Goal: Task Accomplishment & Management: Manage account settings

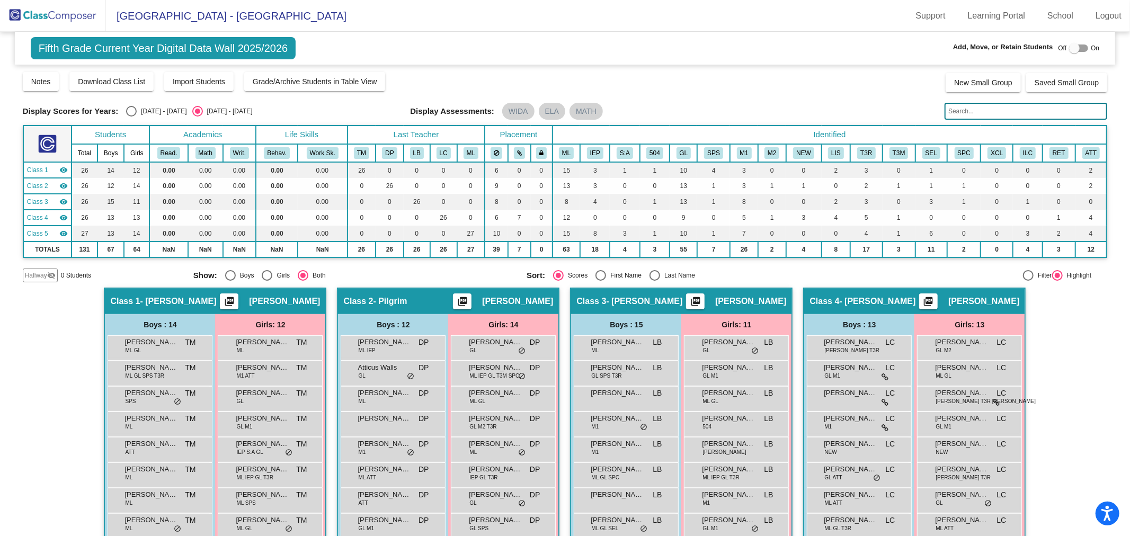
click at [46, 8] on img at bounding box center [53, 15] width 106 height 31
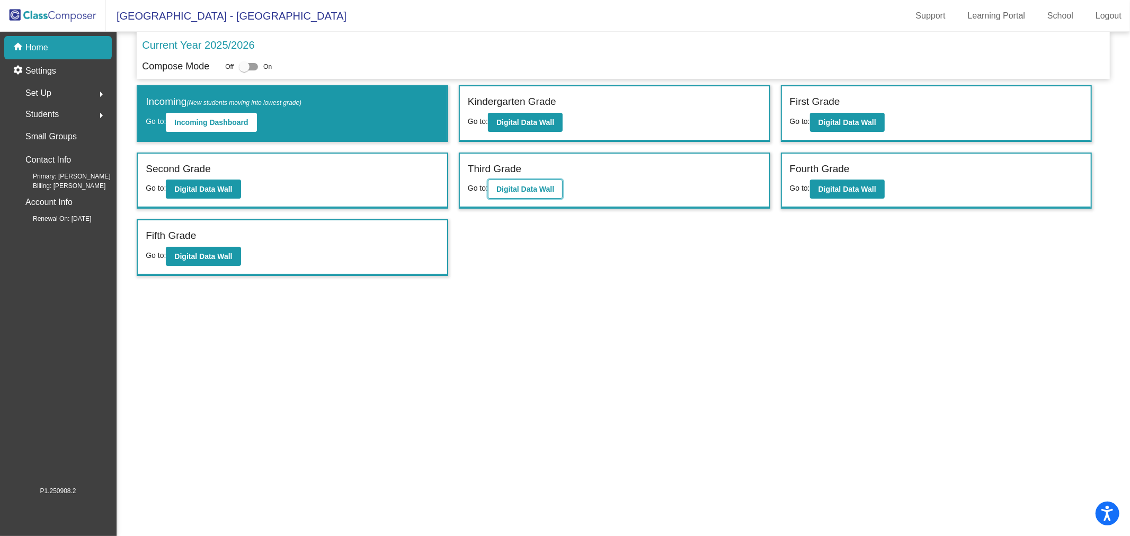
click at [558, 180] on button "Digital Data Wall" at bounding box center [525, 189] width 75 height 19
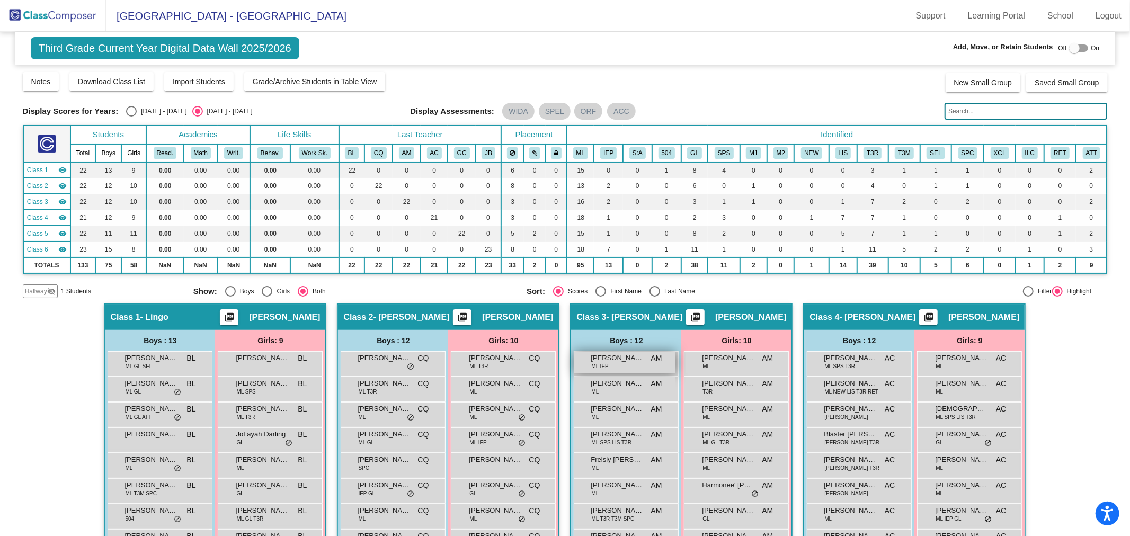
click at [636, 358] on span "Aiden Sandoval Chilel" at bounding box center [617, 358] width 53 height 11
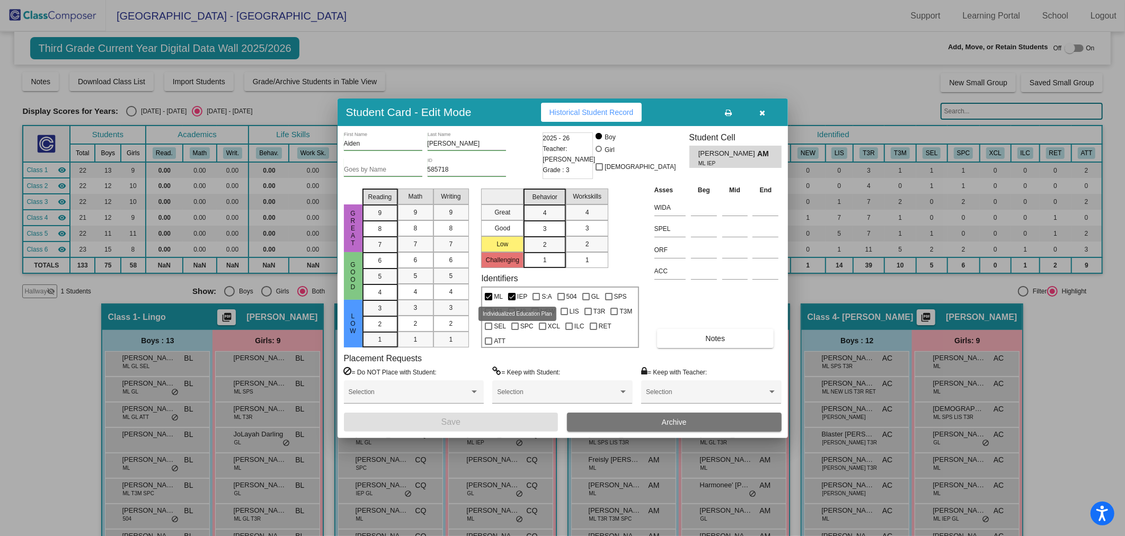
click at [513, 297] on div at bounding box center [511, 296] width 7 height 7
click at [512, 300] on input "IEP" at bounding box center [511, 300] width 1 height 1
checkbox input "false"
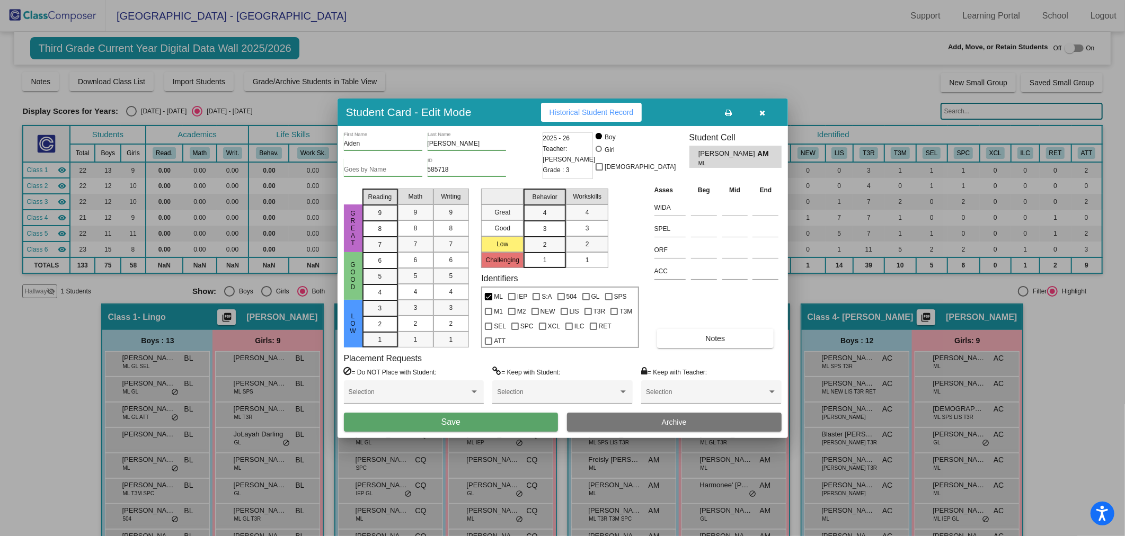
click at [517, 419] on button "Save" at bounding box center [451, 422] width 215 height 19
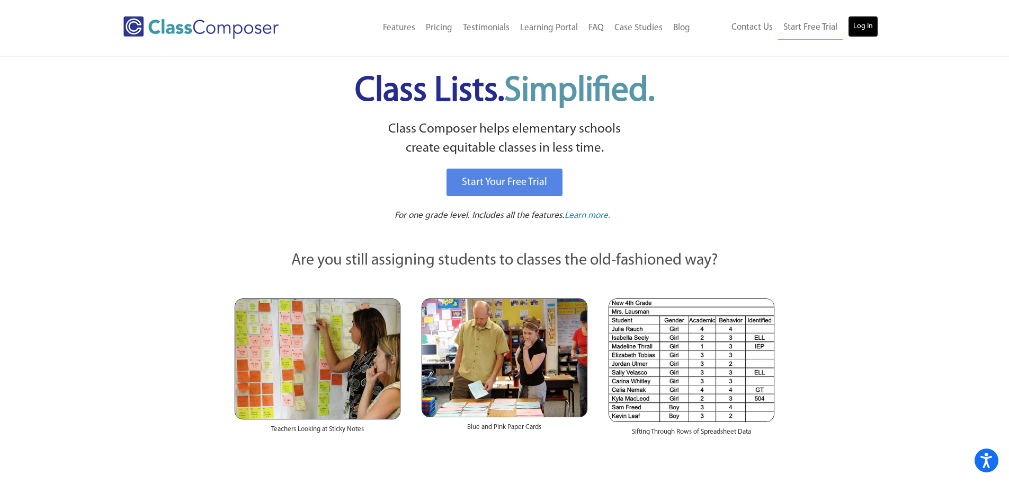
click at [853, 22] on link "Log In" at bounding box center [863, 26] width 30 height 21
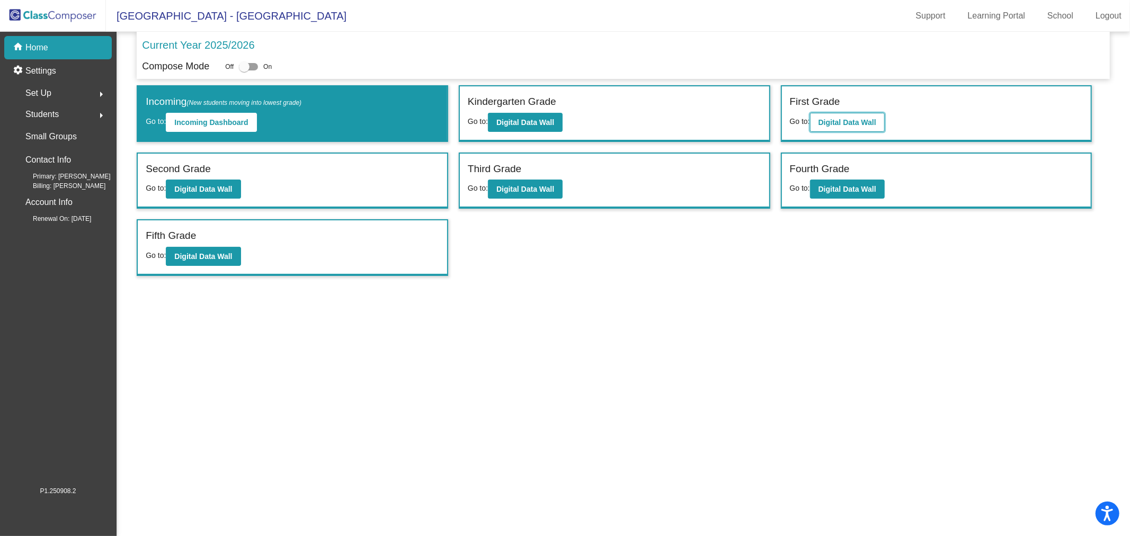
click at [844, 117] on button "Digital Data Wall" at bounding box center [847, 122] width 75 height 19
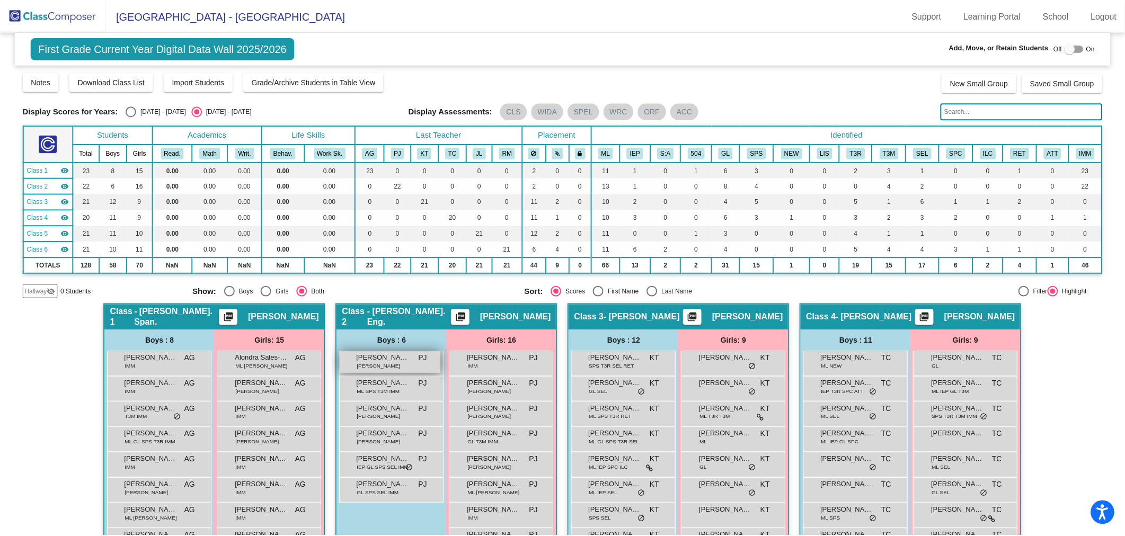
scroll to position [176, 0]
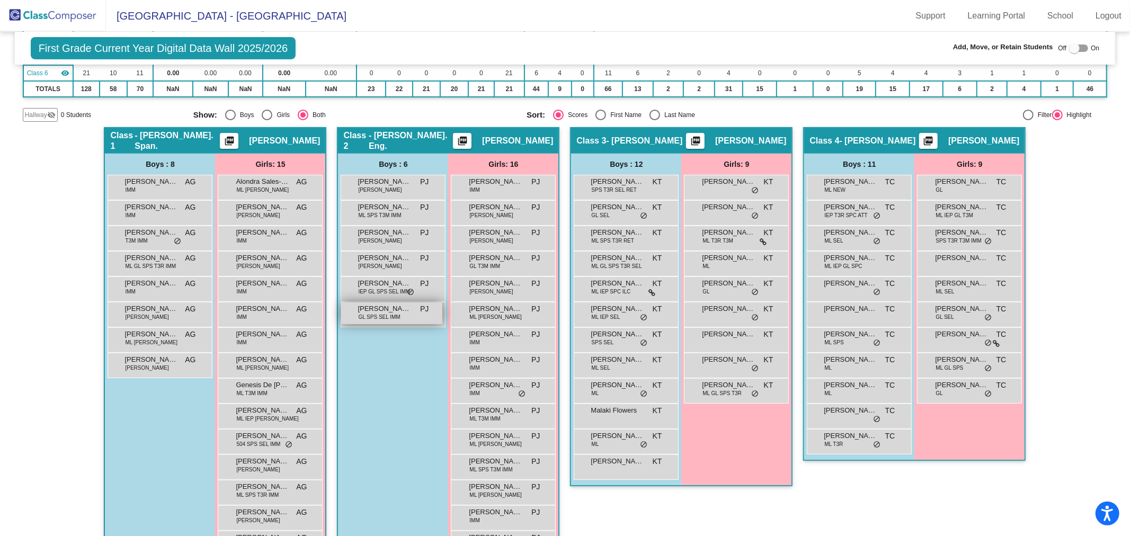
click at [377, 307] on span "Oliver Bush" at bounding box center [384, 309] width 53 height 11
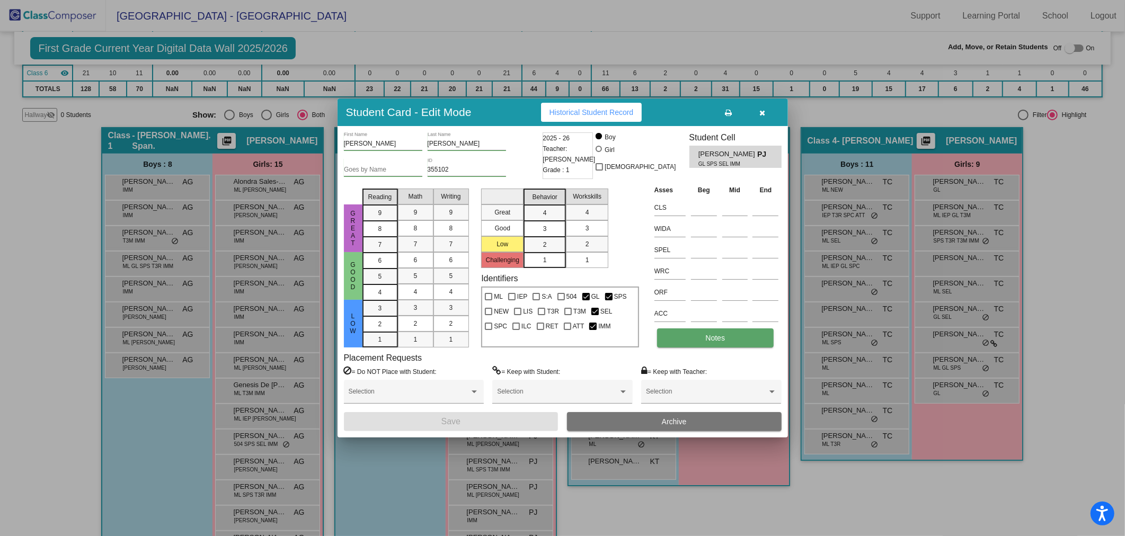
click at [694, 337] on button "Notes" at bounding box center [715, 337] width 117 height 19
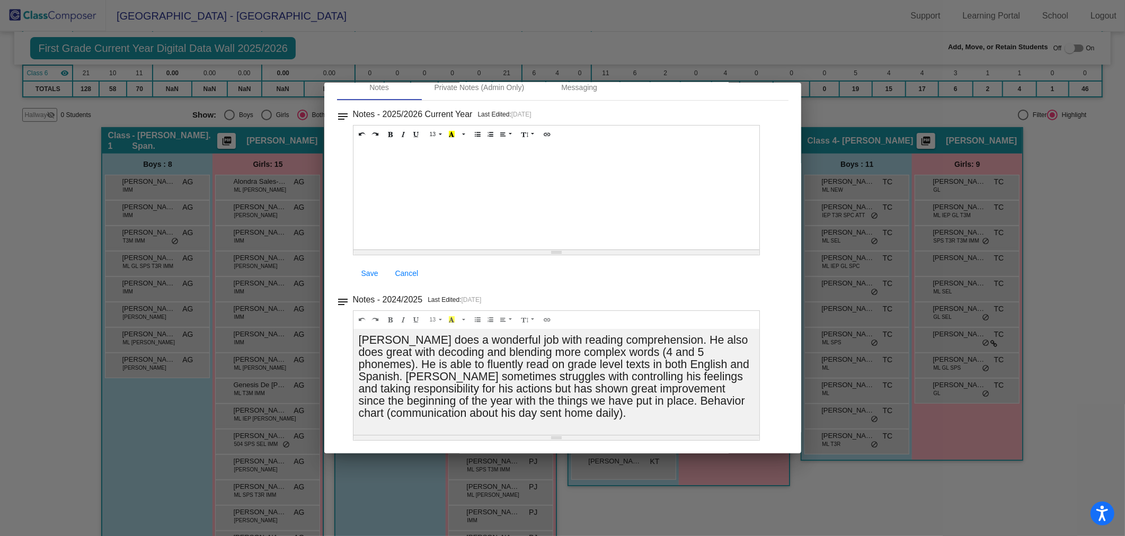
scroll to position [0, 0]
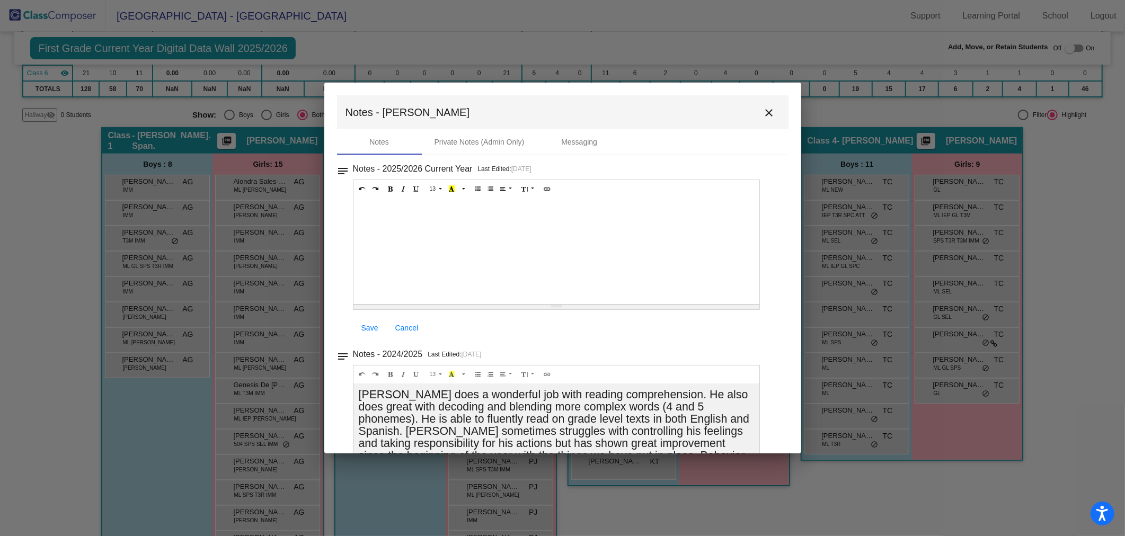
drag, startPoint x: 764, startPoint y: 114, endPoint x: 760, endPoint y: 94, distance: 20.6
click at [764, 114] on mat-icon "close" at bounding box center [769, 112] width 13 height 13
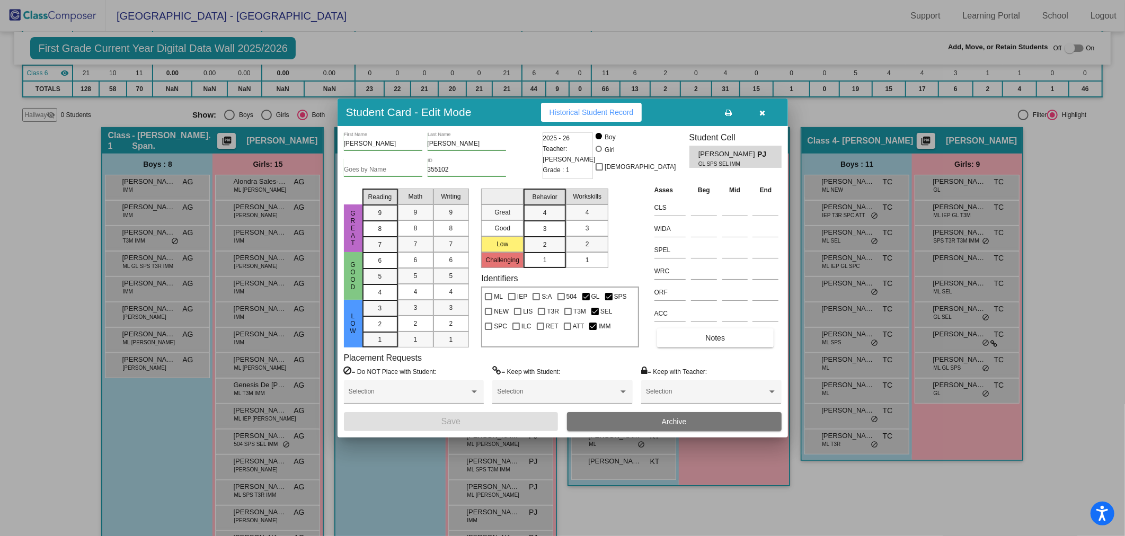
click at [776, 111] on button "button" at bounding box center [762, 112] width 34 height 19
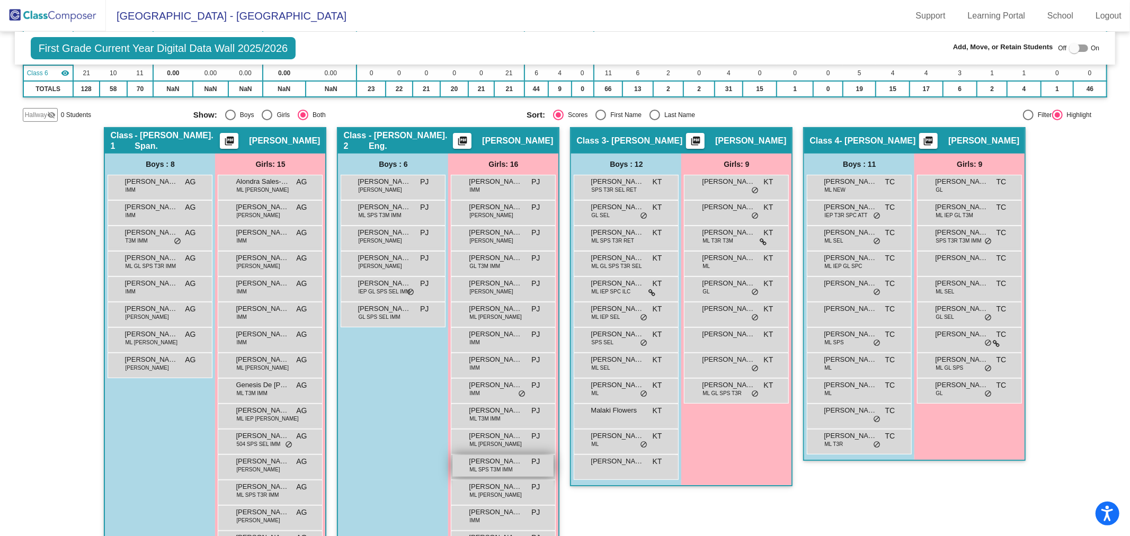
click at [488, 469] on span "ML SPS T3M IMM" at bounding box center [490, 470] width 43 height 8
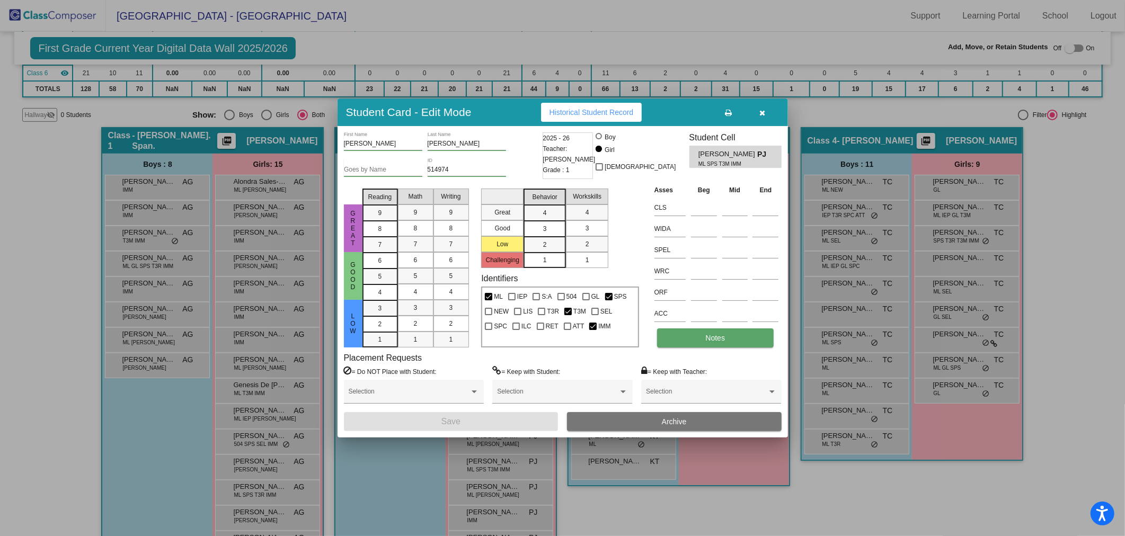
click at [708, 331] on button "Notes" at bounding box center [715, 337] width 117 height 19
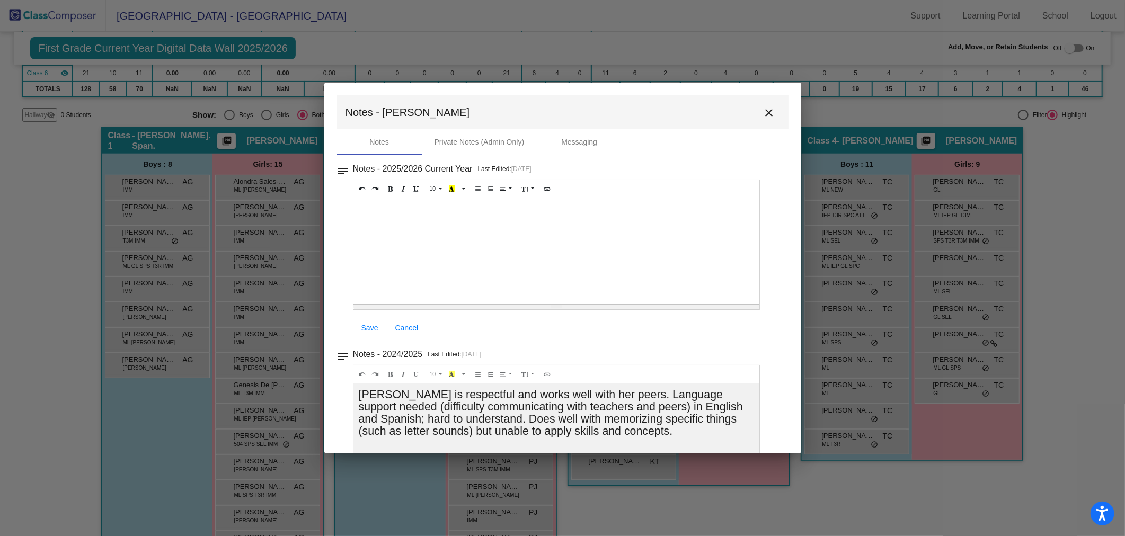
click at [776, 114] on mat-toolbar "Notes - Joselyn close" at bounding box center [562, 112] width 451 height 34
click at [766, 118] on mat-icon "close" at bounding box center [769, 112] width 13 height 13
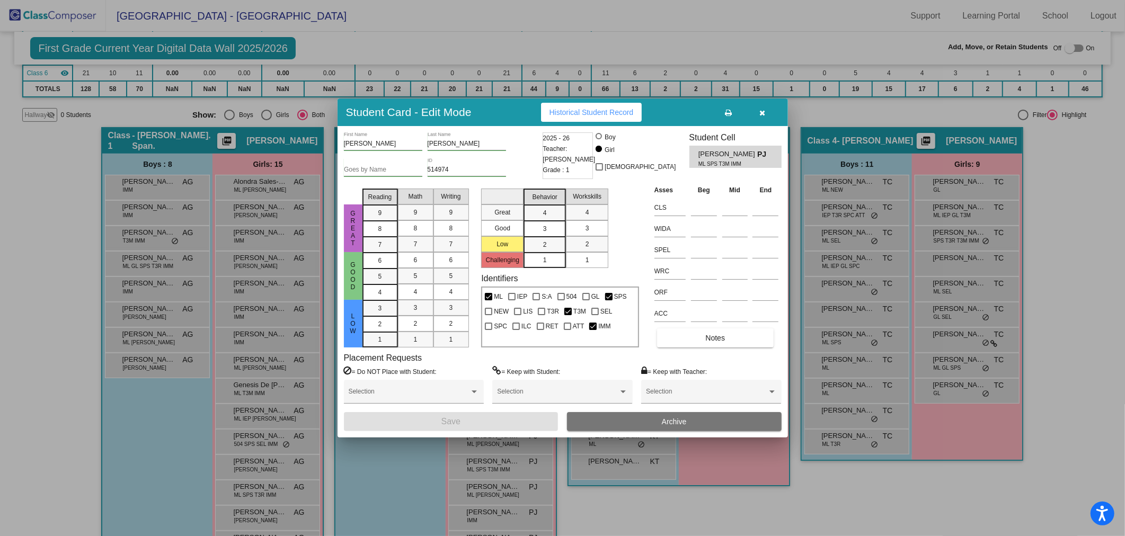
click at [756, 113] on button "button" at bounding box center [762, 112] width 34 height 19
